Goal: Navigation & Orientation: Find specific page/section

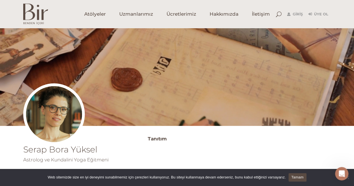
scroll to position [120, 0]
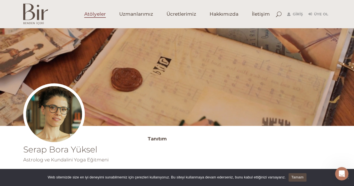
click at [96, 13] on span "Atölyeler" at bounding box center [95, 14] width 22 height 6
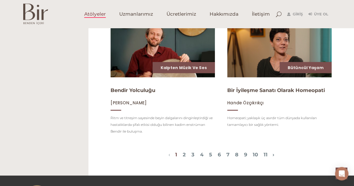
scroll to position [602, 0]
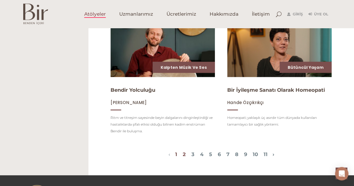
click at [183, 158] on link "2" at bounding box center [184, 154] width 3 height 6
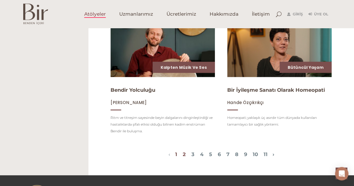
click at [183, 158] on link "2" at bounding box center [184, 154] width 3 height 6
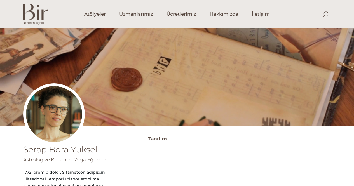
scroll to position [81, 0]
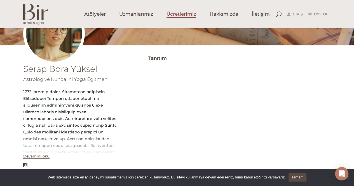
click at [175, 13] on span "Ücretlerimiz" at bounding box center [182, 14] width 30 height 6
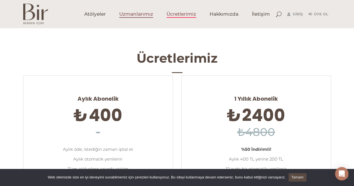
scroll to position [2, 0]
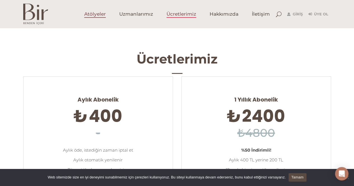
click at [97, 13] on span "Atölyeler" at bounding box center [95, 14] width 22 height 6
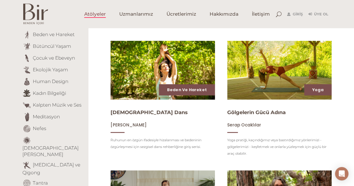
scroll to position [62, 0]
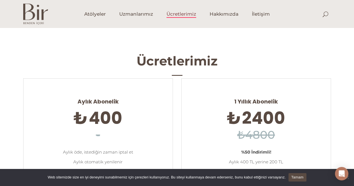
scroll to position [2, 0]
